Goal: Task Accomplishment & Management: Use online tool/utility

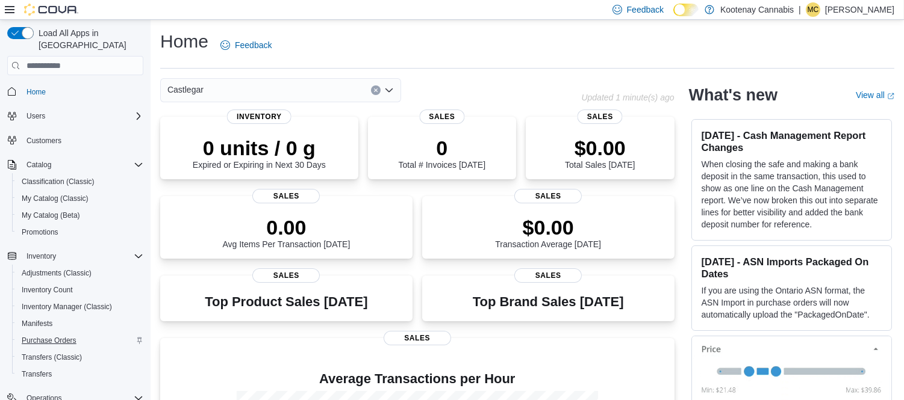
scroll to position [151, 0]
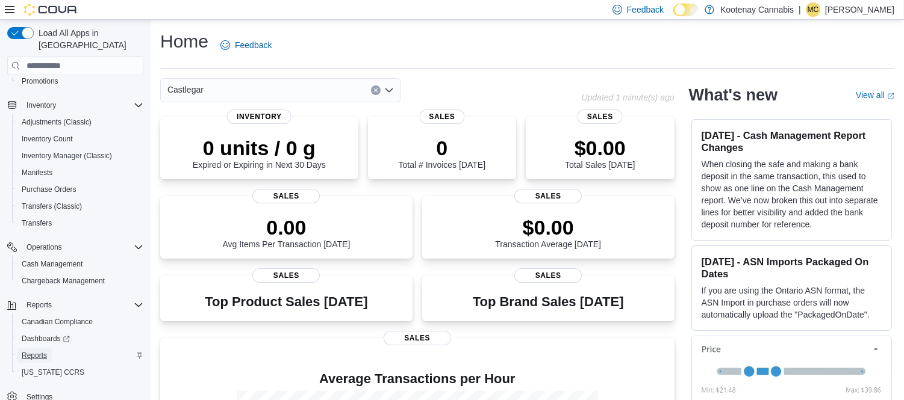
click at [39, 351] on span "Reports" at bounding box center [34, 356] width 25 height 10
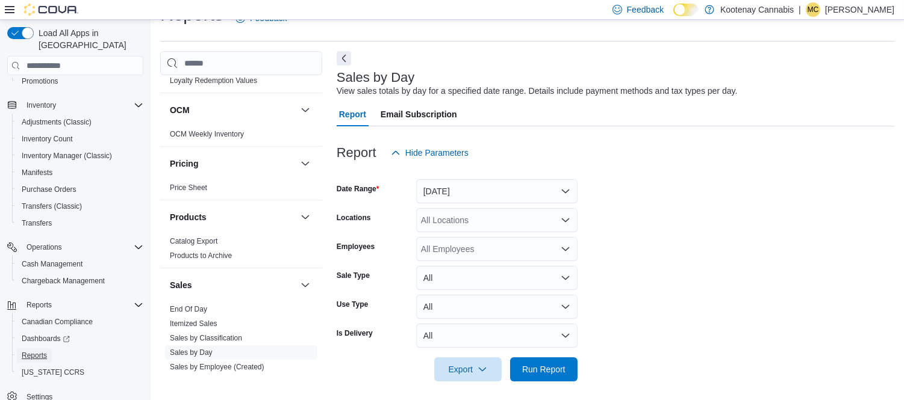
scroll to position [803, 0]
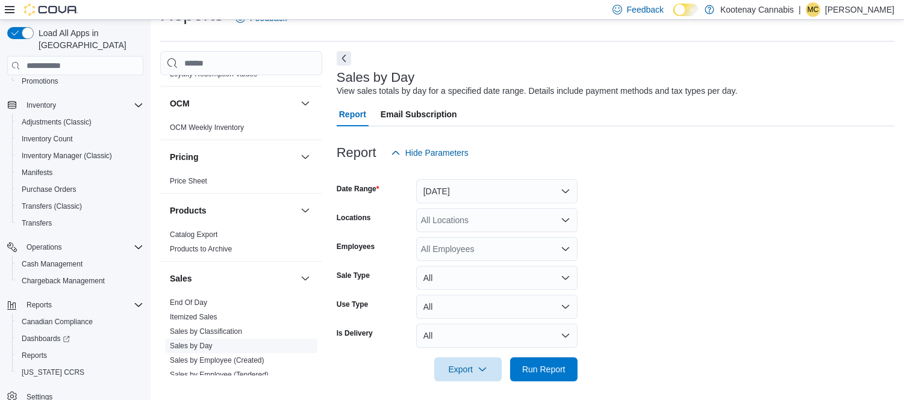
click at [195, 342] on link "Sales by Day" at bounding box center [191, 346] width 43 height 8
click at [496, 188] on button "Yesterday" at bounding box center [496, 191] width 161 height 24
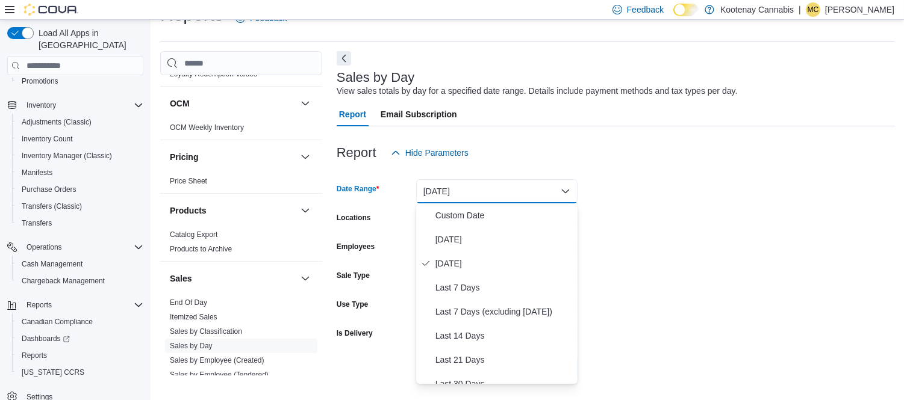
click at [732, 237] on form "Date Range Yesterday Locations All Locations Employees All Employees Sale Type …" at bounding box center [616, 273] width 558 height 217
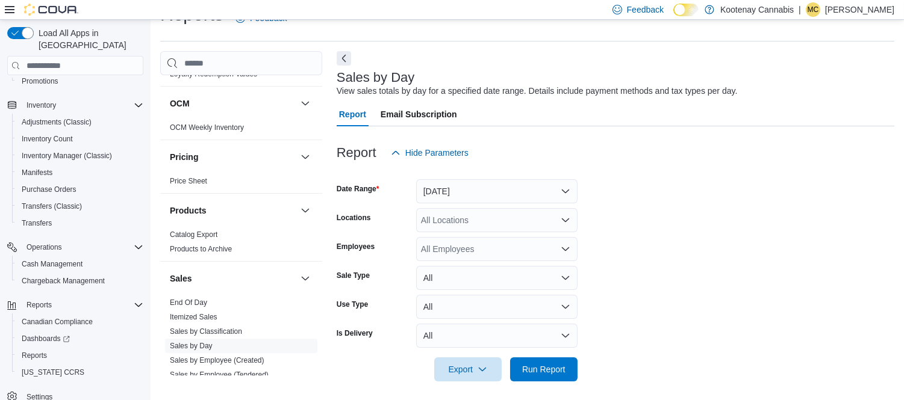
click at [489, 225] on div "All Locations" at bounding box center [496, 220] width 161 height 24
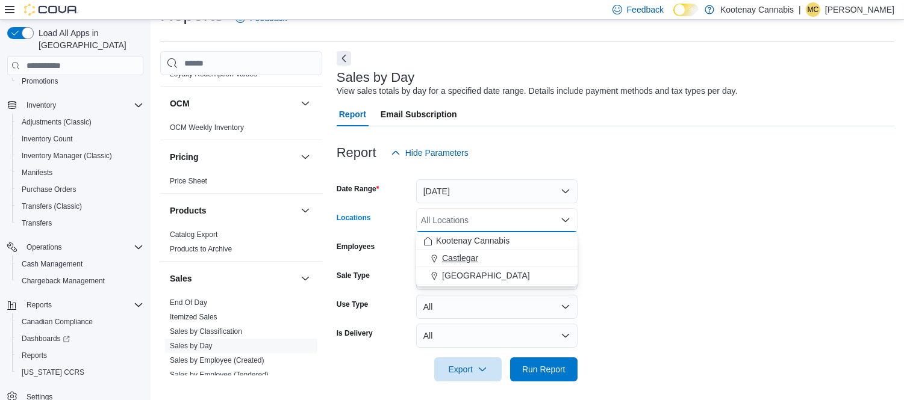
click at [470, 255] on span "Castlegar" at bounding box center [460, 258] width 36 height 12
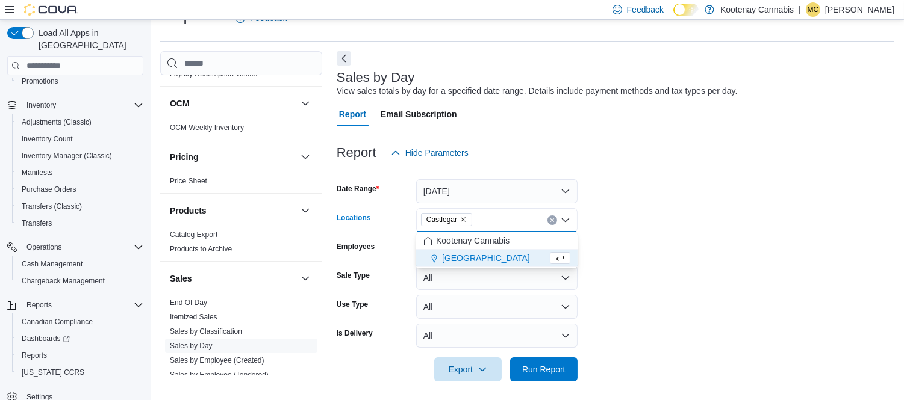
click at [615, 230] on form "Date Range Yesterday Locations Castlegar Combo box. Selected. Castlegar. Press …" at bounding box center [616, 273] width 558 height 217
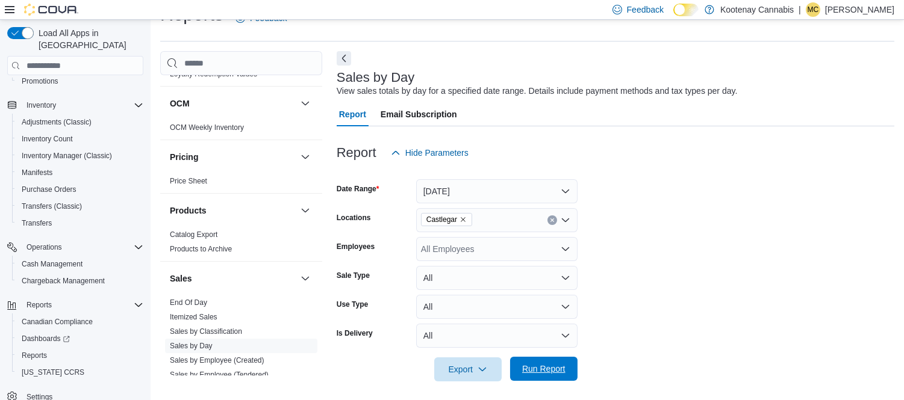
click at [562, 363] on span "Run Report" at bounding box center [543, 369] width 53 height 24
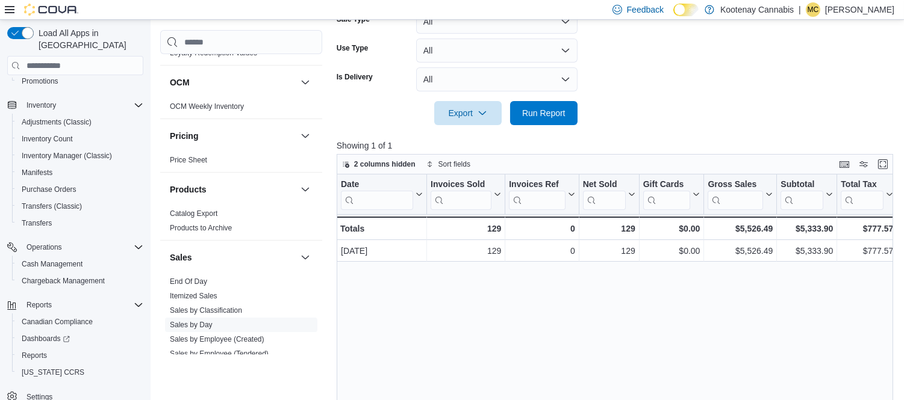
scroll to position [295, 0]
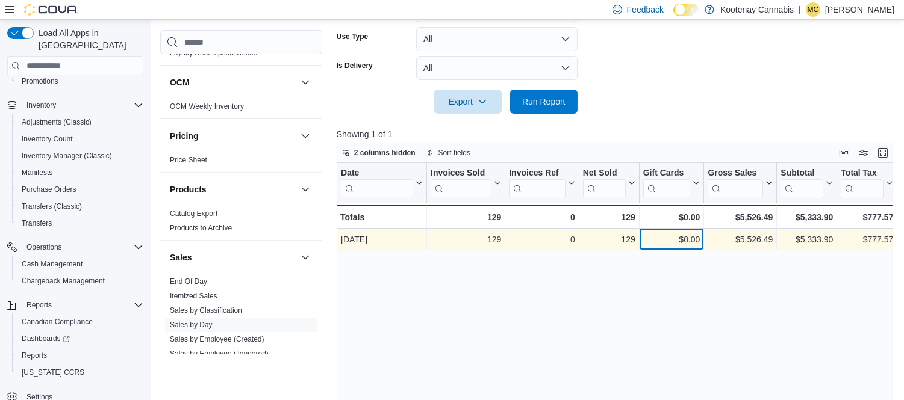
click at [664, 233] on div "$0.00" at bounding box center [671, 239] width 57 height 14
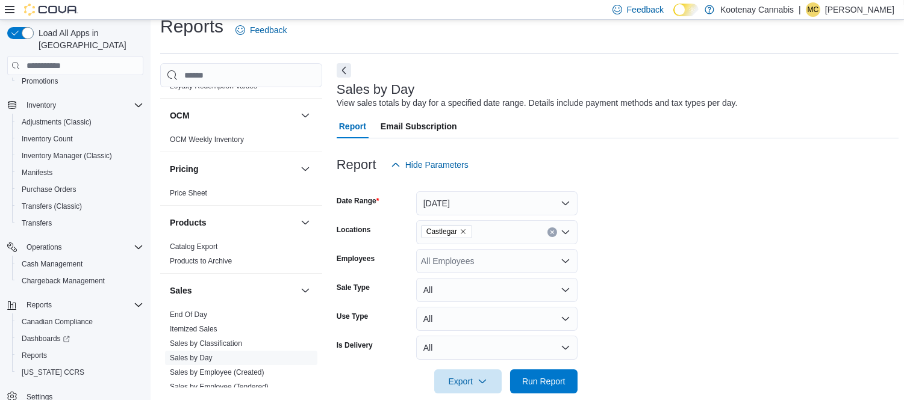
scroll to position [0, 0]
